Goal: Task Accomplishment & Management: Manage account settings

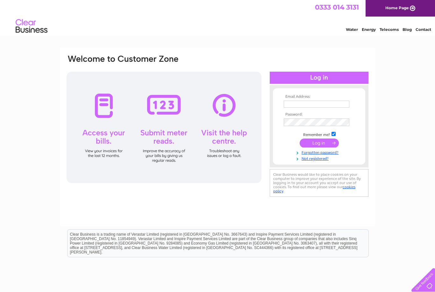
click at [341, 106] on input "text" at bounding box center [317, 104] width 66 height 7
type input "wajid@khfood.co.uk"
click at [334, 142] on input "submit" at bounding box center [319, 143] width 39 height 9
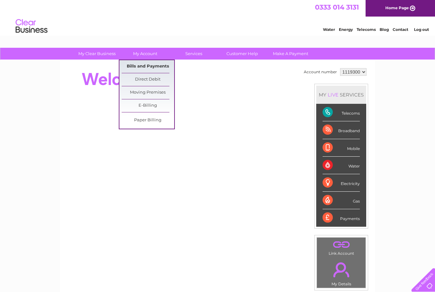
click at [166, 66] on link "Bills and Payments" at bounding box center [148, 66] width 53 height 13
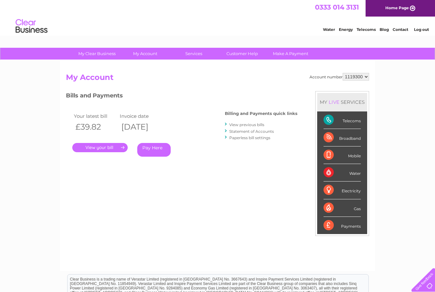
click at [250, 123] on link "View previous bills" at bounding box center [246, 124] width 35 height 5
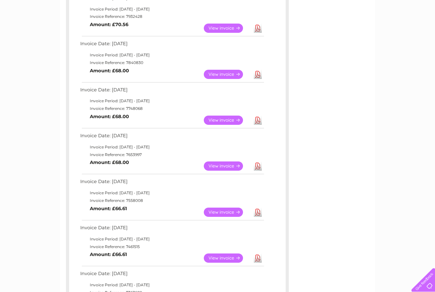
scroll to position [172, 0]
click at [228, 163] on link "View" at bounding box center [227, 166] width 47 height 9
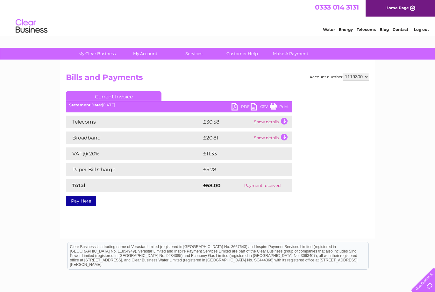
click at [279, 108] on link "Print" at bounding box center [279, 107] width 19 height 9
click at [236, 110] on link "PDF" at bounding box center [240, 107] width 19 height 9
